Goal: Complete application form

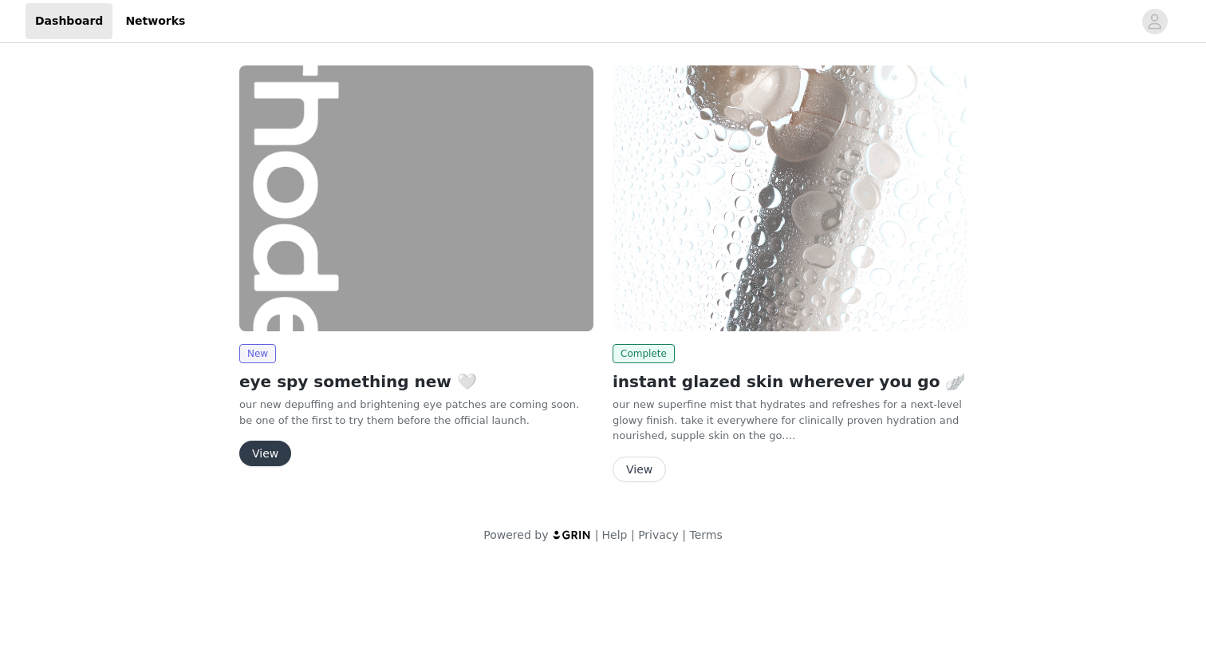
click at [644, 458] on button "View" at bounding box center [639, 469] width 53 height 26
click at [263, 452] on button "View" at bounding box center [265, 453] width 52 height 26
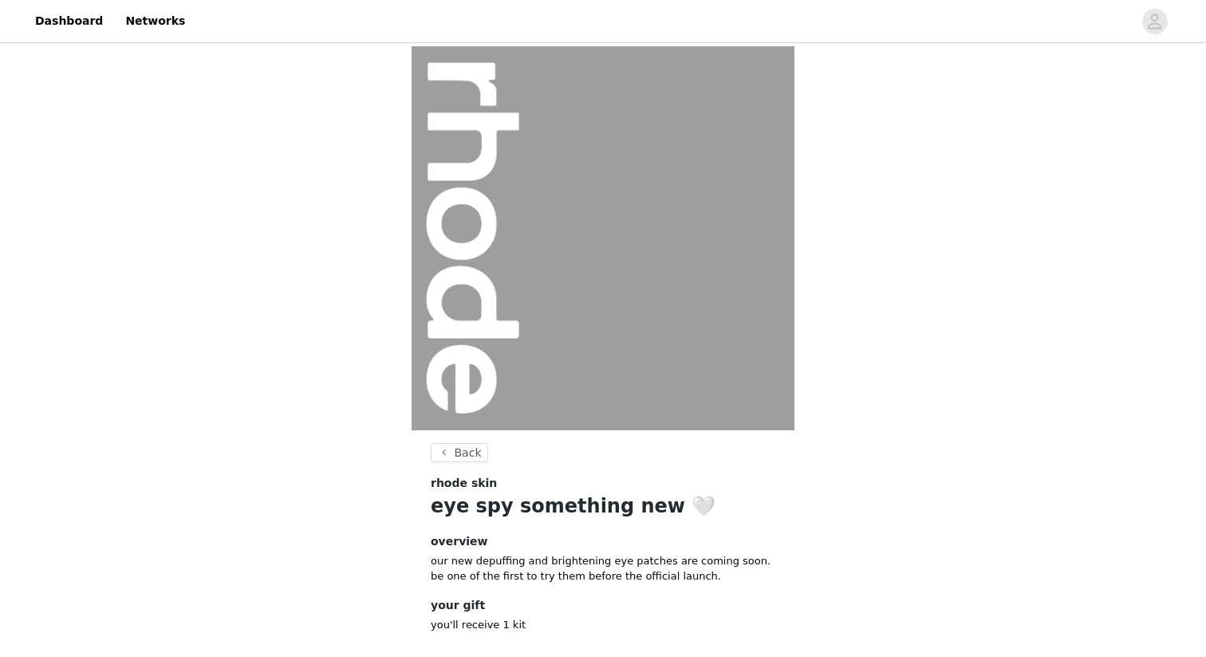
scroll to position [84, 0]
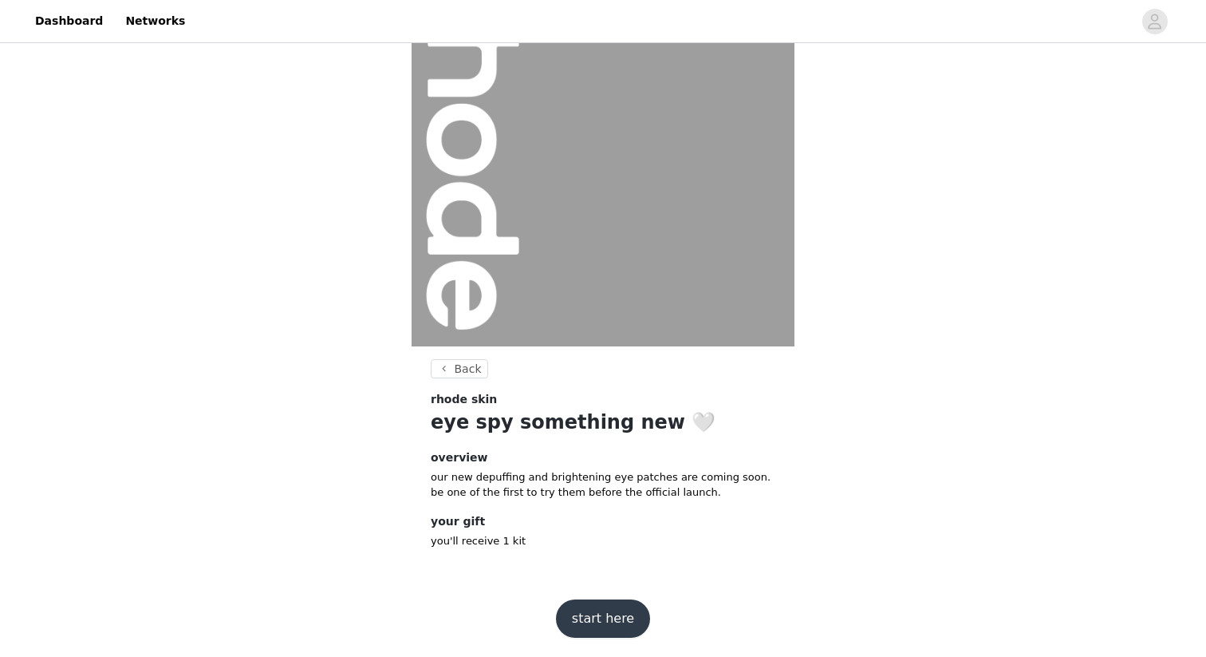
click at [607, 617] on button "start here" at bounding box center [603, 618] width 94 height 38
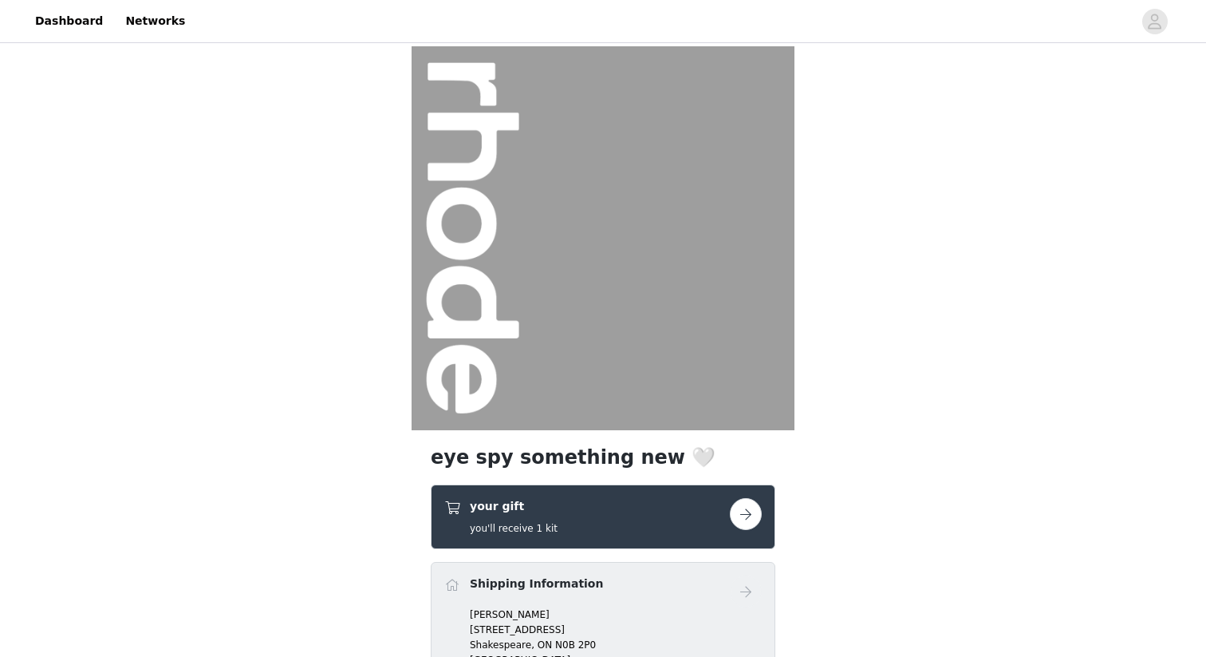
scroll to position [231, 0]
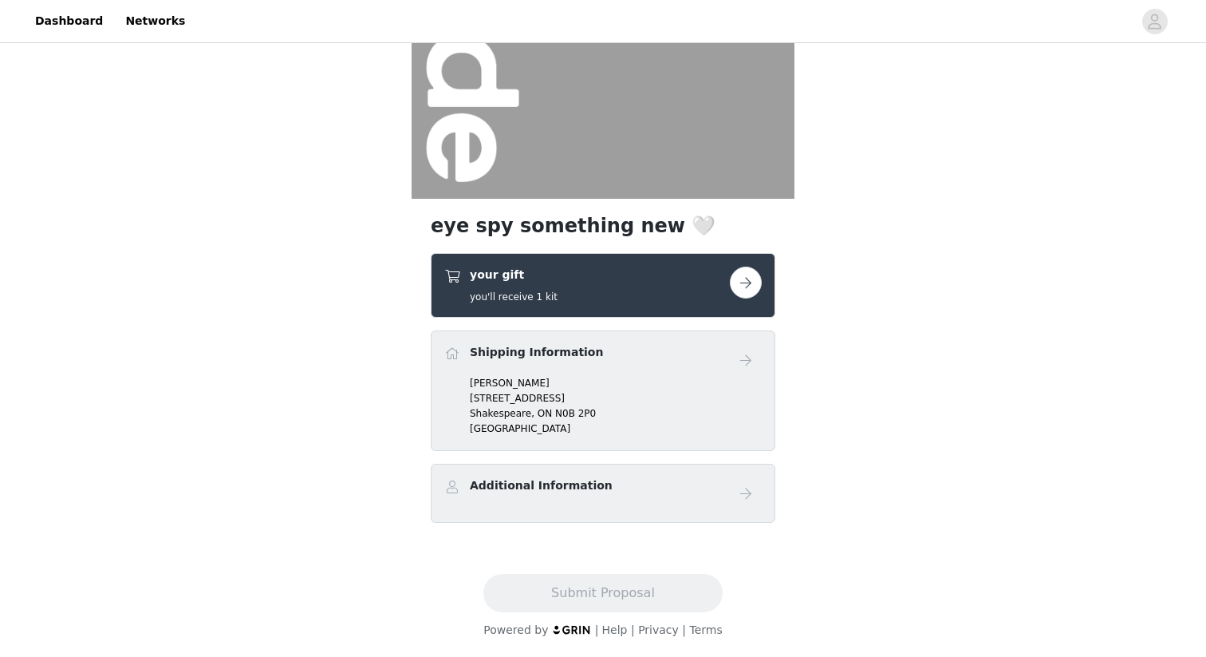
click at [594, 392] on p "[STREET_ADDRESS]" at bounding box center [616, 398] width 292 height 14
click at [612, 495] on div "Additional Information" at bounding box center [587, 488] width 286 height 23
click at [608, 300] on div "your gift you'll receive 1 kit" at bounding box center [587, 284] width 286 height 37
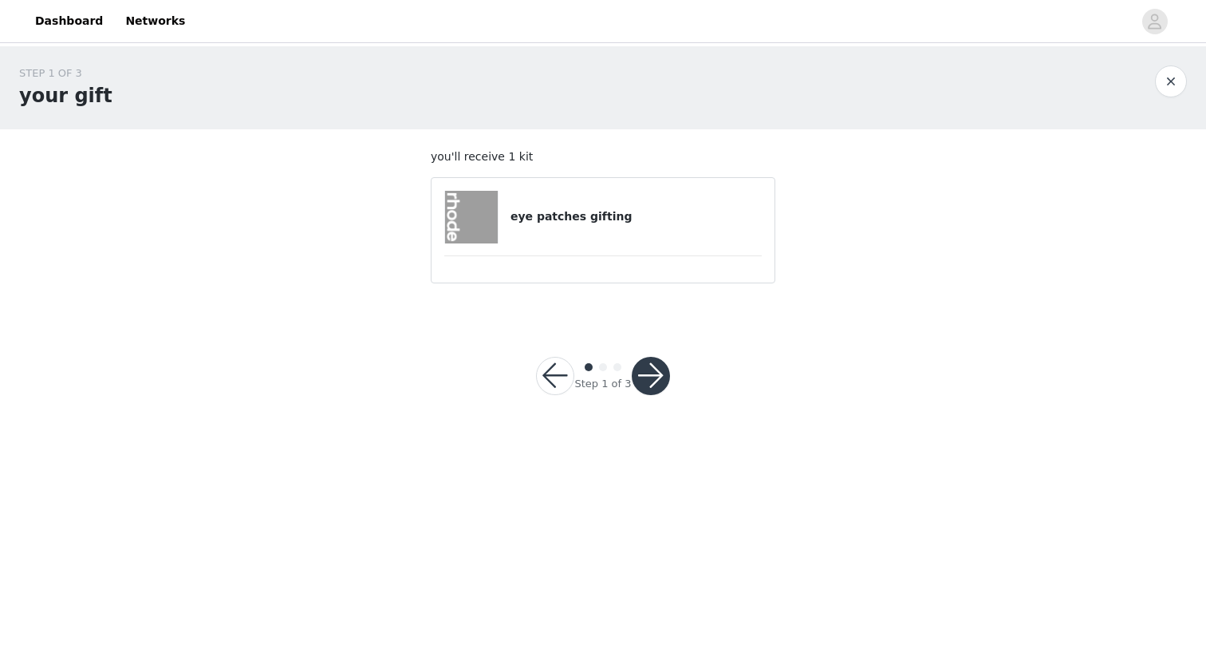
click at [621, 217] on h4 "eye patches gifting" at bounding box center [636, 216] width 251 height 17
click at [651, 389] on button "button" at bounding box center [651, 376] width 38 height 38
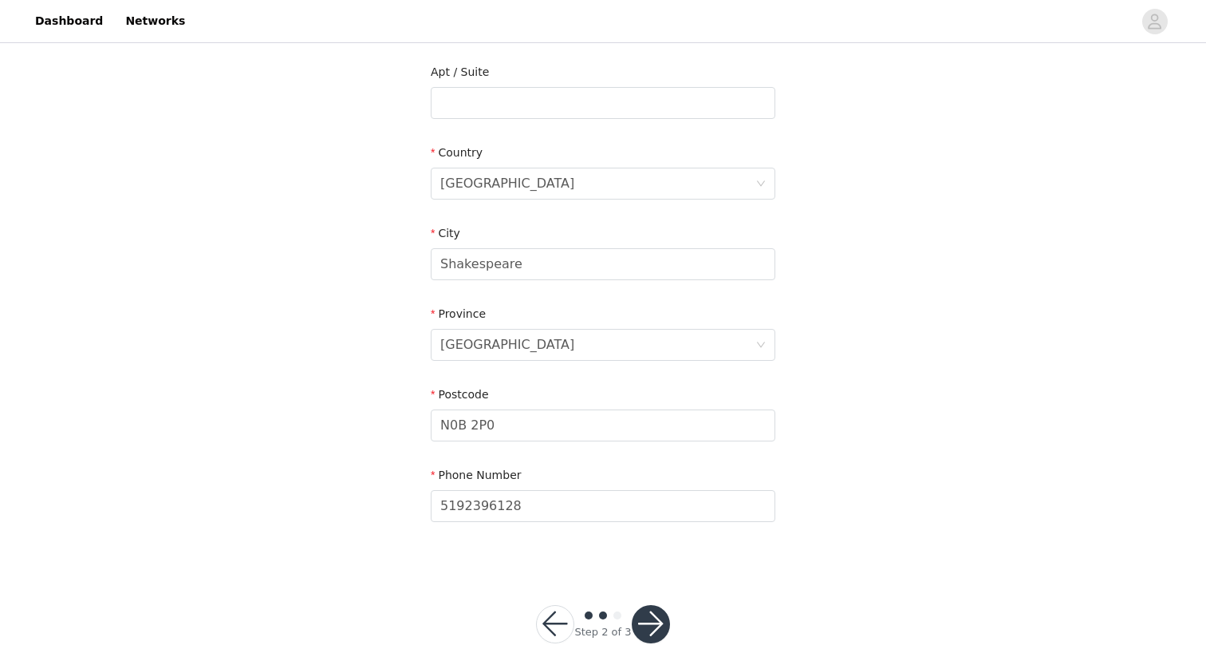
scroll to position [431, 0]
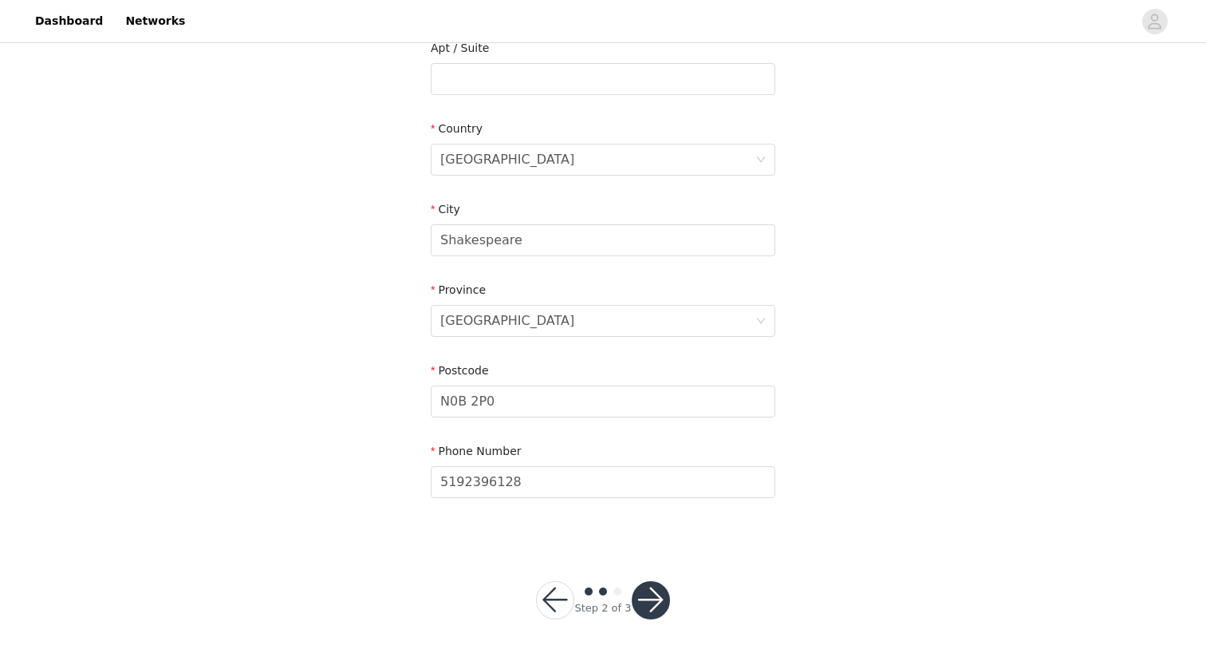
click at [645, 587] on button "button" at bounding box center [651, 600] width 38 height 38
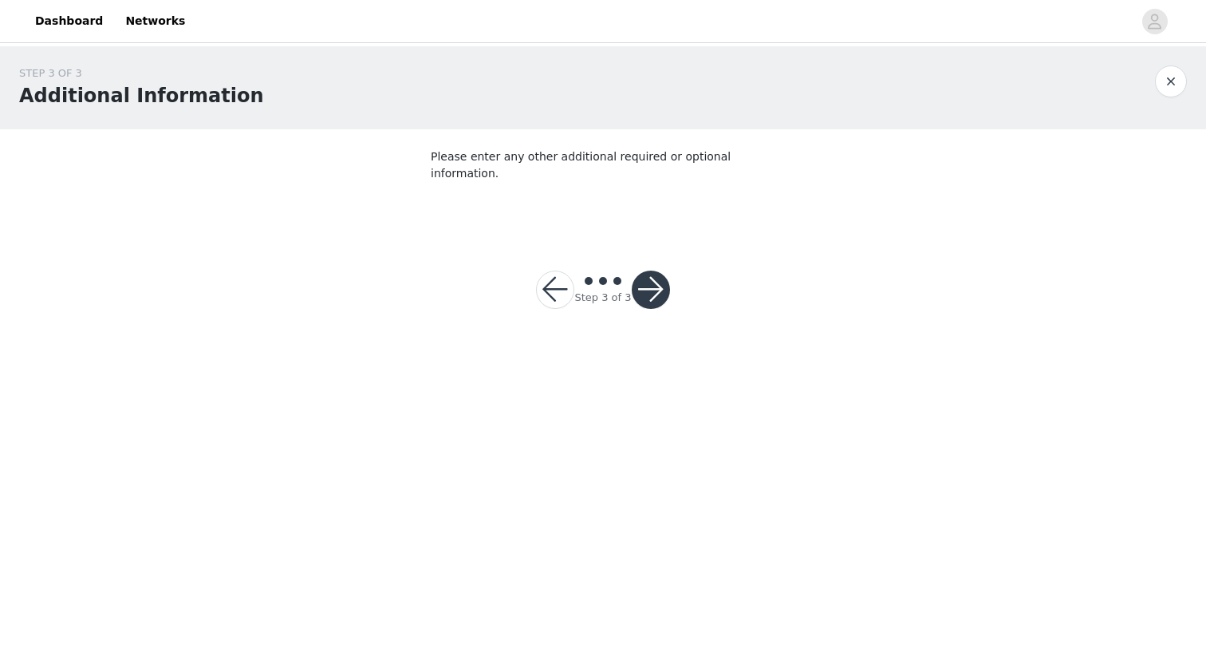
click at [656, 280] on button "button" at bounding box center [651, 289] width 38 height 38
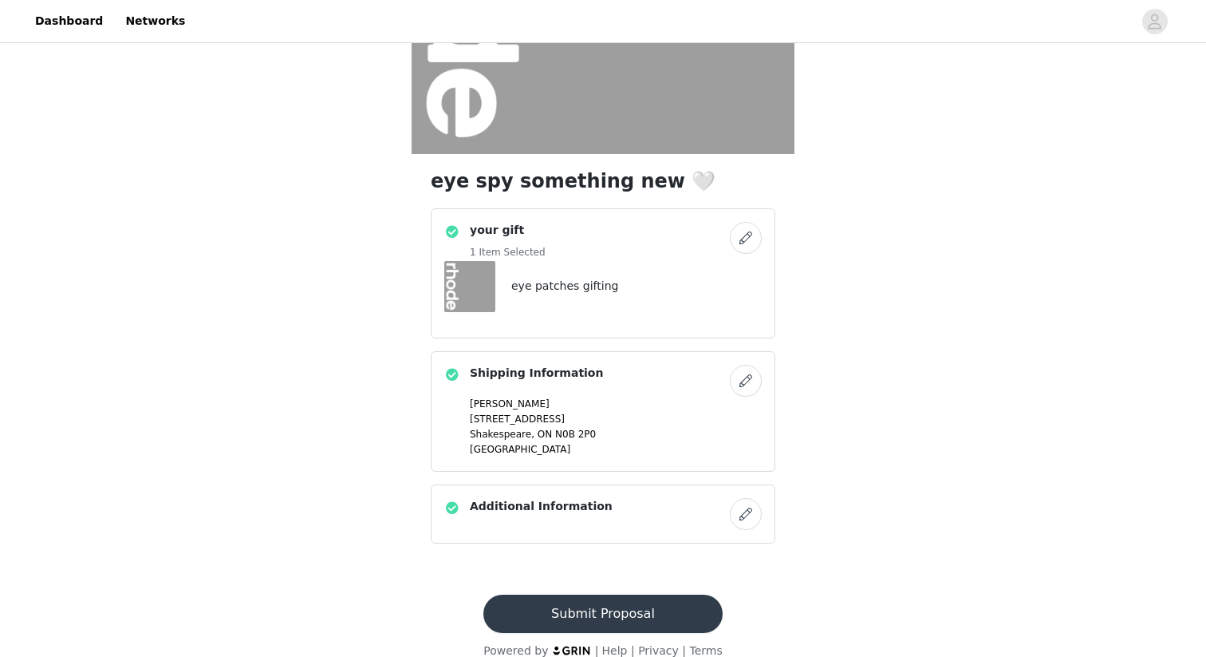
scroll to position [297, 0]
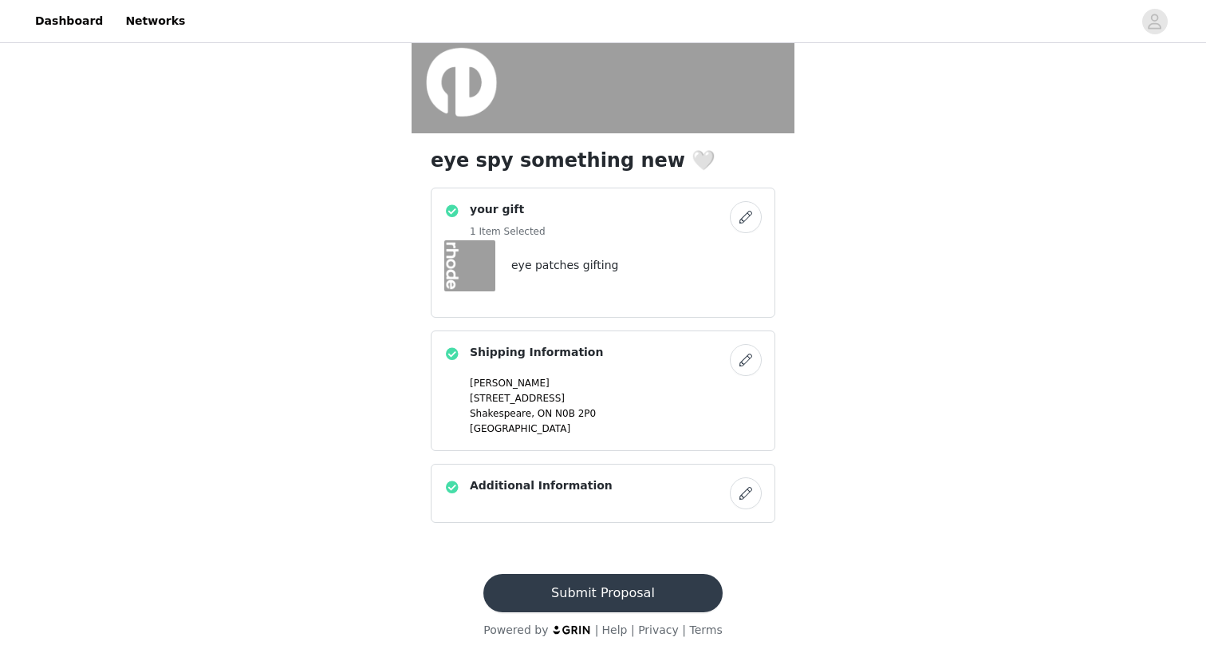
click at [593, 601] on button "Submit Proposal" at bounding box center [602, 593] width 239 height 38
